Goal: Find contact information: Find contact information

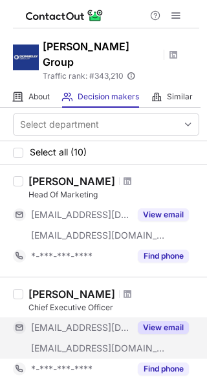
click at [178, 321] on button "View email" at bounding box center [162, 327] width 51 height 13
click at [130, 322] on div "***@donnellygroup.ca" at bounding box center [80, 328] width 99 height 12
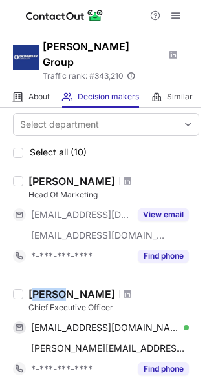
drag, startPoint x: 34, startPoint y: 277, endPoint x: 80, endPoint y: 276, distance: 46.5
click at [76, 288] on div "Jeffrey Donnelly" at bounding box center [71, 294] width 86 height 13
click at [80, 288] on div "Jeffrey Donnelly" at bounding box center [71, 294] width 86 height 13
click at [58, 288] on div "Jeffrey Donnelly" at bounding box center [71, 294] width 86 height 13
drag, startPoint x: 58, startPoint y: 276, endPoint x: 50, endPoint y: 280, distance: 8.7
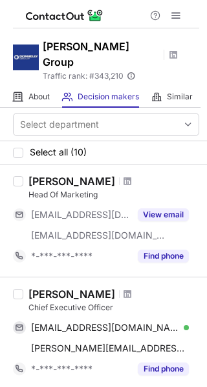
click at [58, 288] on div "Jeffrey Donnelly" at bounding box center [71, 294] width 86 height 13
click at [33, 288] on div "Jeffrey Donnelly" at bounding box center [71, 294] width 86 height 13
drag, startPoint x: 28, startPoint y: 281, endPoint x: 108, endPoint y: 276, distance: 80.2
click at [108, 288] on div "Jeffrey Donnelly" at bounding box center [71, 294] width 86 height 13
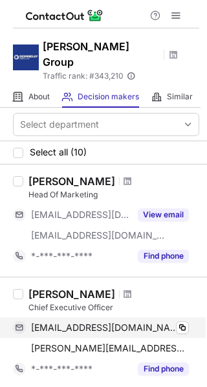
copy div "Jeffrey Donnelly"
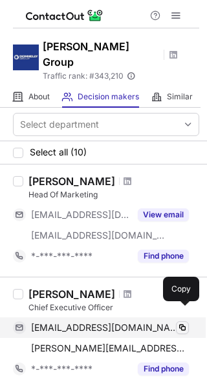
click at [183, 323] on span at bounding box center [182, 328] width 10 height 10
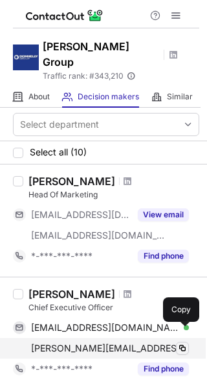
click at [183, 343] on span at bounding box center [182, 348] width 10 height 10
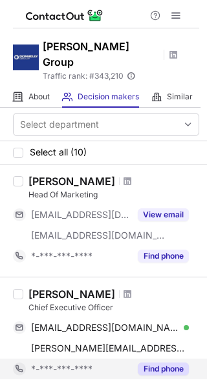
click at [159, 363] on button "Find phone" at bounding box center [162, 369] width 51 height 13
click at [130, 363] on div "*-***-***-****" at bounding box center [80, 369] width 99 height 12
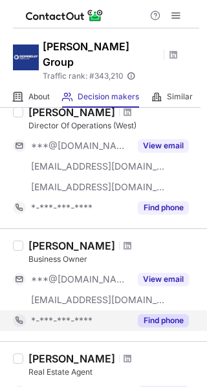
scroll to position [323, 0]
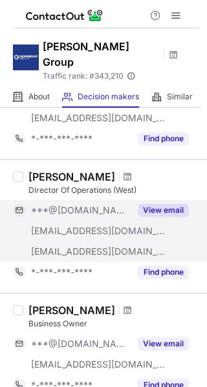
click at [170, 204] on button "View email" at bounding box center [162, 210] width 51 height 13
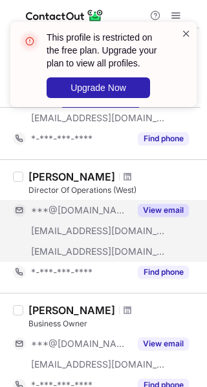
click at [184, 36] on span at bounding box center [186, 33] width 10 height 13
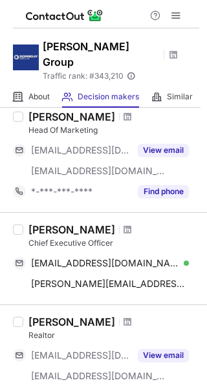
scroll to position [0, 0]
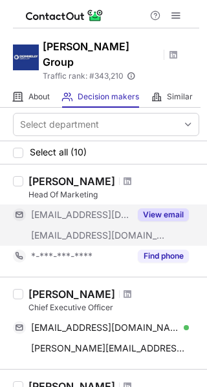
click at [168, 208] on button "View email" at bounding box center [162, 214] width 51 height 13
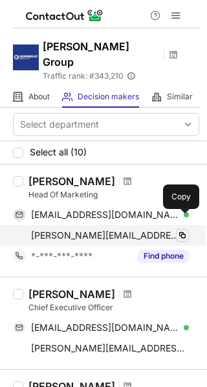
click at [184, 230] on span at bounding box center [182, 235] width 10 height 10
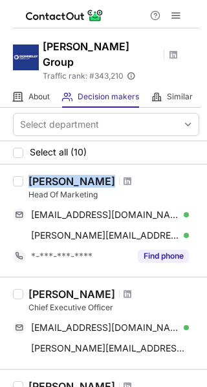
drag, startPoint x: 32, startPoint y: 164, endPoint x: 121, endPoint y: 165, distance: 89.7
click at [121, 175] on div "Andrew Dickinson Head Of Marketing andrewdickinson1@btinternet.com Verified Cop…" at bounding box center [111, 221] width 176 height 92
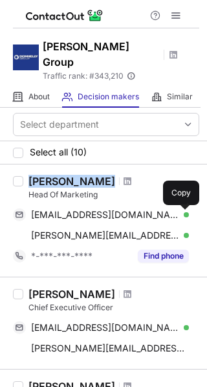
copy div "Andrew Dickinson"
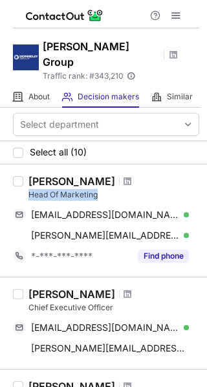
drag, startPoint x: 28, startPoint y: 180, endPoint x: 99, endPoint y: 184, distance: 71.8
click at [99, 189] on div "Head Of Marketing" at bounding box center [113, 195] width 170 height 12
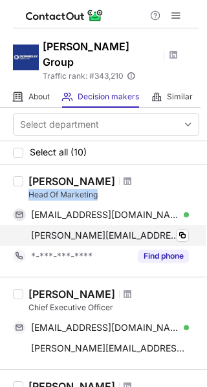
copy div "Head Of Marketing"
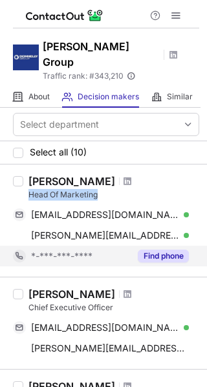
click at [148, 250] on button "Find phone" at bounding box center [162, 256] width 51 height 13
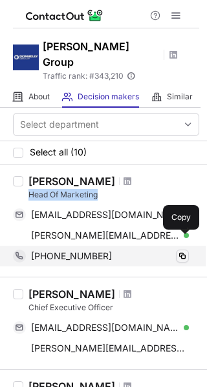
click at [182, 251] on span at bounding box center [182, 256] width 10 height 10
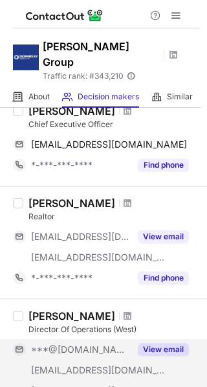
scroll to position [194, 0]
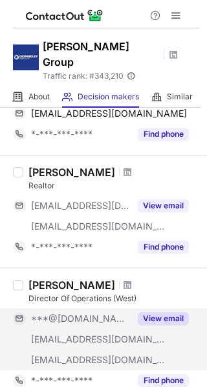
click at [159, 312] on button "View email" at bounding box center [162, 318] width 51 height 13
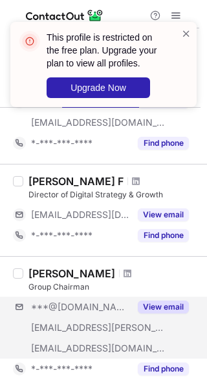
scroll to position [968, 0]
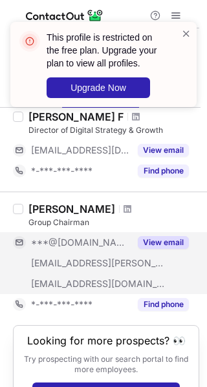
click at [156, 236] on button "View email" at bounding box center [162, 242] width 51 height 13
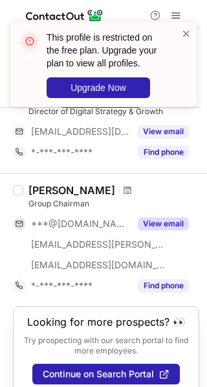
click at [174, 218] on button "View email" at bounding box center [162, 224] width 51 height 13
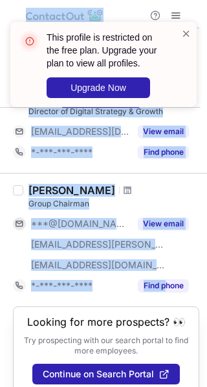
drag, startPoint x: 184, startPoint y: 33, endPoint x: 166, endPoint y: 289, distance: 256.3
click at [166, 289] on div "This profile is restricted on the free plan. Upgrade your plan to view all prof…" at bounding box center [103, 193] width 207 height 387
click at [188, 29] on span at bounding box center [186, 33] width 10 height 13
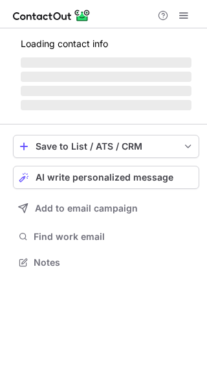
scroll to position [270, 207]
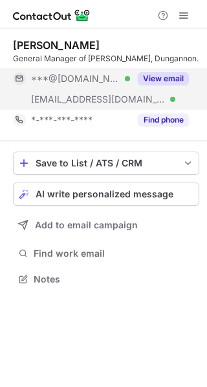
click at [175, 76] on button "View email" at bounding box center [162, 78] width 51 height 13
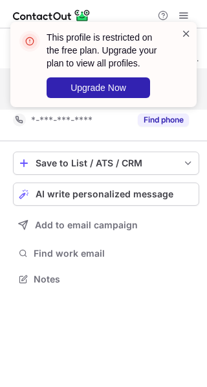
click at [189, 36] on span at bounding box center [186, 33] width 10 height 13
